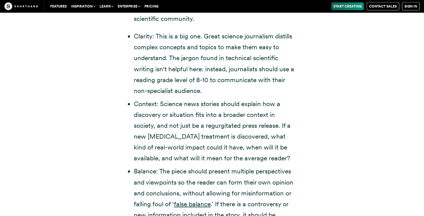
scroll to position [1250, 0]
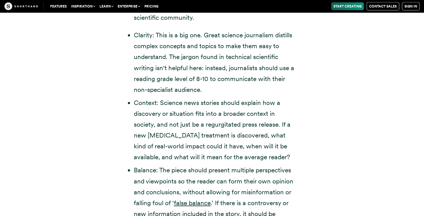
click at [148, 30] on li "Clarity: This is a big one. Great science journalism distills complex concepts …" at bounding box center [215, 63] width 162 height 66
click at [113, 134] on div "Science journalists must report on complex subjects so the average reader can u…" at bounding box center [212, 94] width 379 height 483
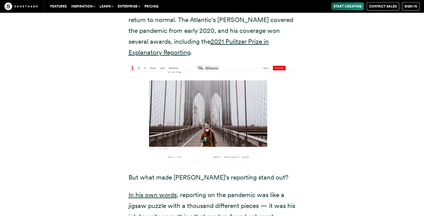
scroll to position [1767, 0]
click at [211, 74] on img at bounding box center [212, 113] width 167 height 99
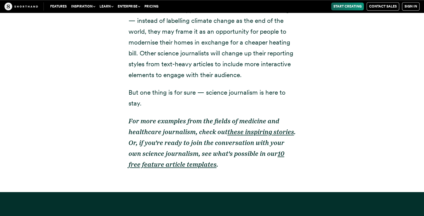
scroll to position [11265, 0]
